Goal: Navigation & Orientation: Go to known website

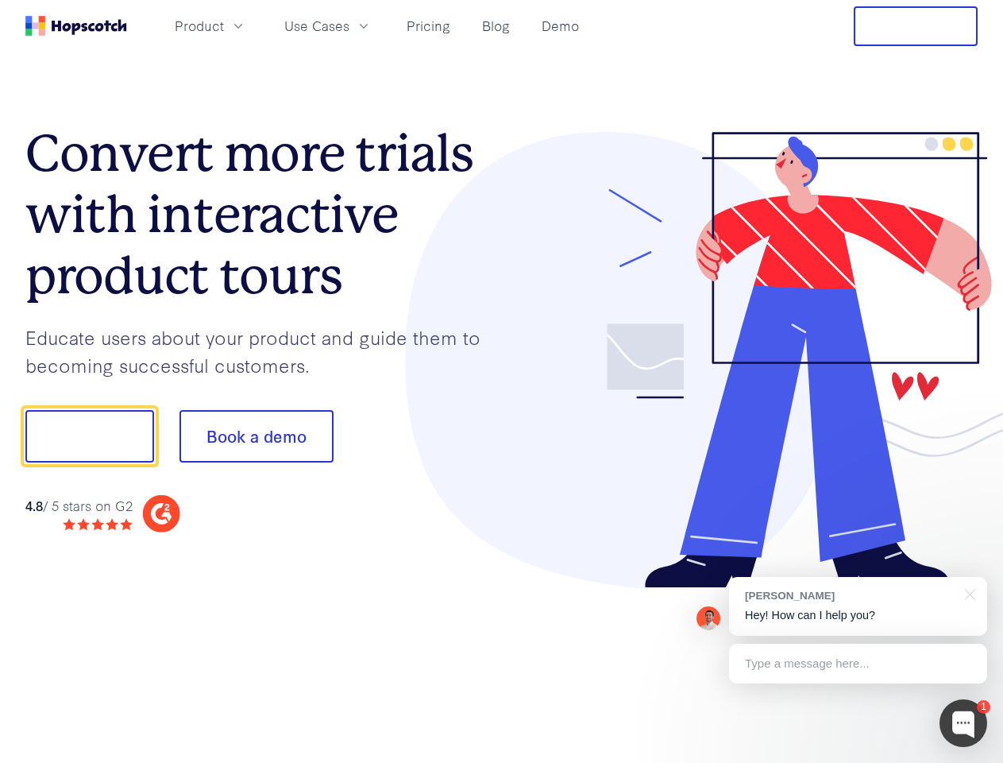
click at [502, 381] on div at bounding box center [740, 360] width 477 height 457
click at [224, 25] on span "Product" at bounding box center [199, 26] width 49 height 20
click at [350, 25] on span "Use Cases" at bounding box center [316, 26] width 65 height 20
click at [916, 26] on button "Free Trial" at bounding box center [916, 26] width 124 height 40
click at [89, 436] on button "Show me!" at bounding box center [89, 436] width 129 height 52
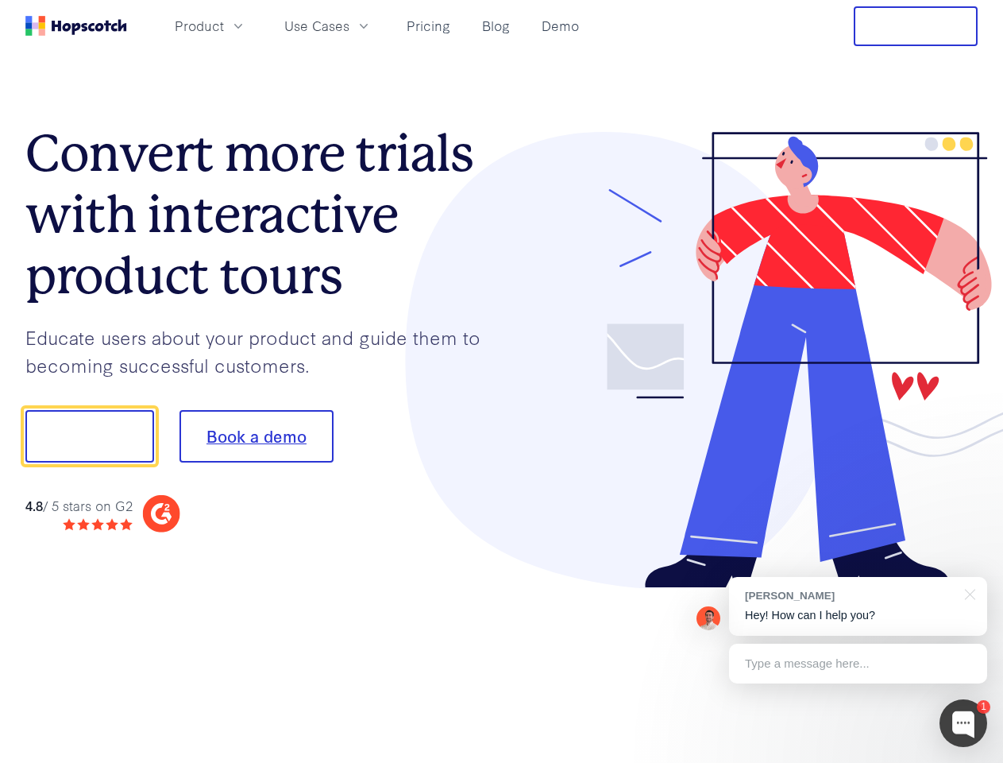
click at [256, 436] on button "Book a demo" at bounding box center [257, 436] width 154 height 52
click at [964, 723] on div at bounding box center [964, 723] width 48 height 48
click at [858, 606] on div "[PERSON_NAME] Hey! How can I help you?" at bounding box center [858, 606] width 258 height 59
click at [968, 593] on div at bounding box center [968, 593] width 40 height 33
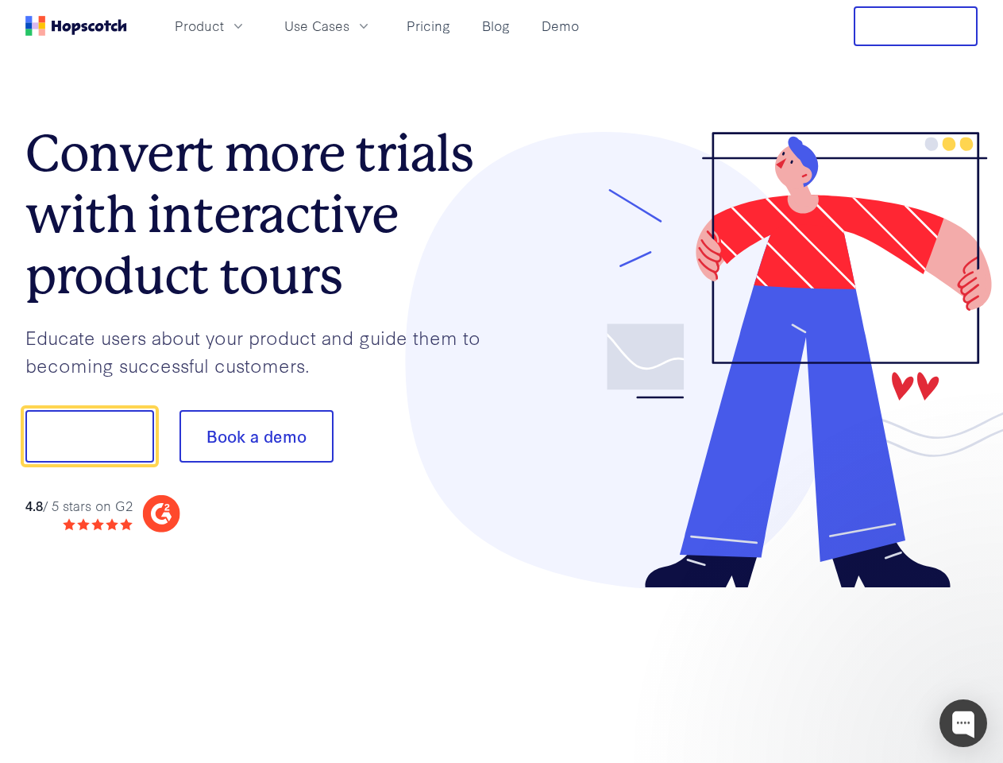
click at [858, 663] on div at bounding box center [839, 434] width 298 height 530
